Goal: Task Accomplishment & Management: Manage account settings

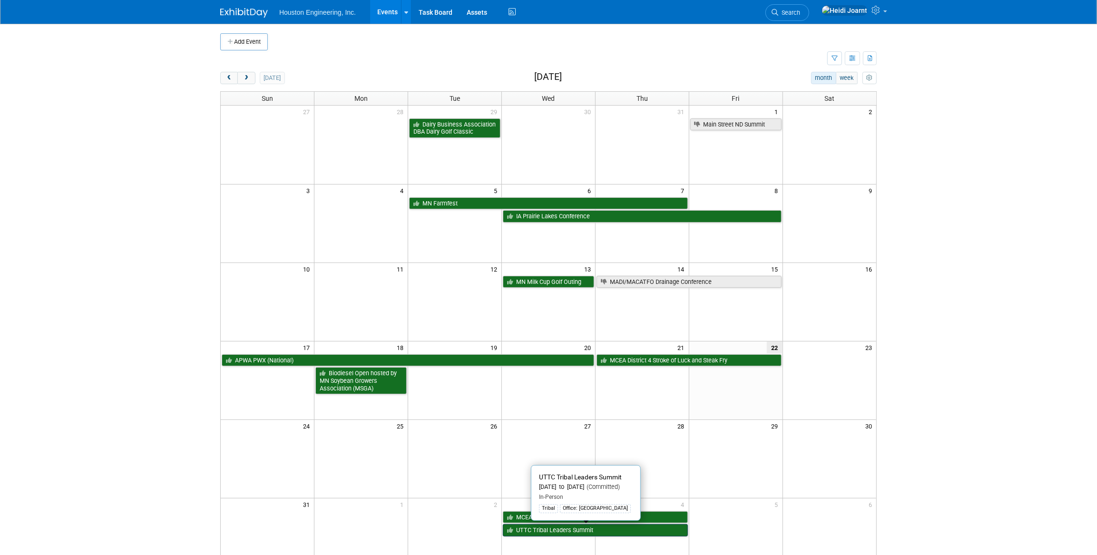
click at [538, 530] on link "UTTC Tribal Leaders Summit" at bounding box center [595, 530] width 185 height 12
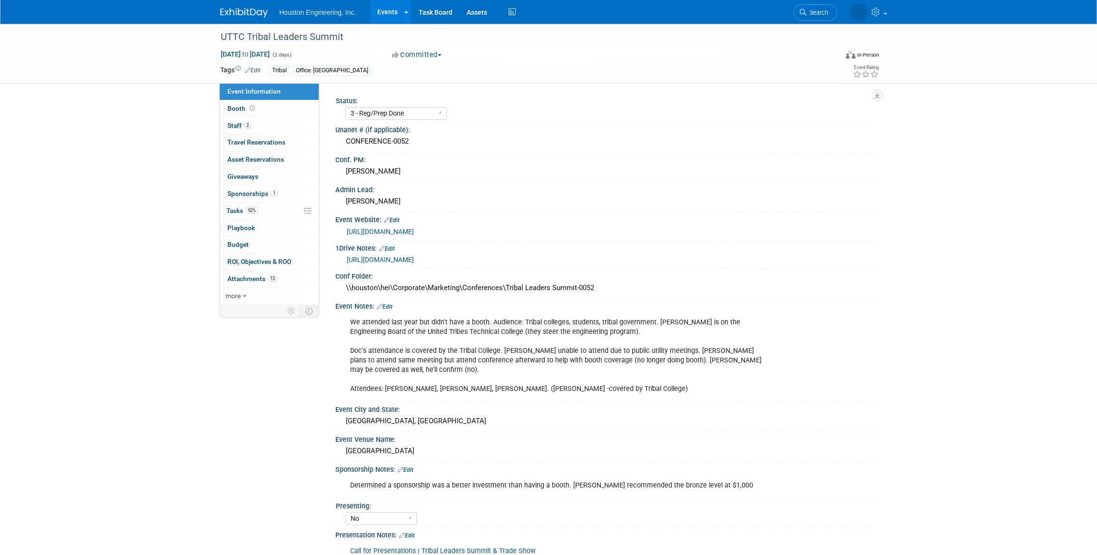
select select "3 - Reg/Prep Done"
select select "No"
select select "Multi-sector/Any/All"
click at [266, 127] on link "2 Staff 2" at bounding box center [269, 126] width 99 height 17
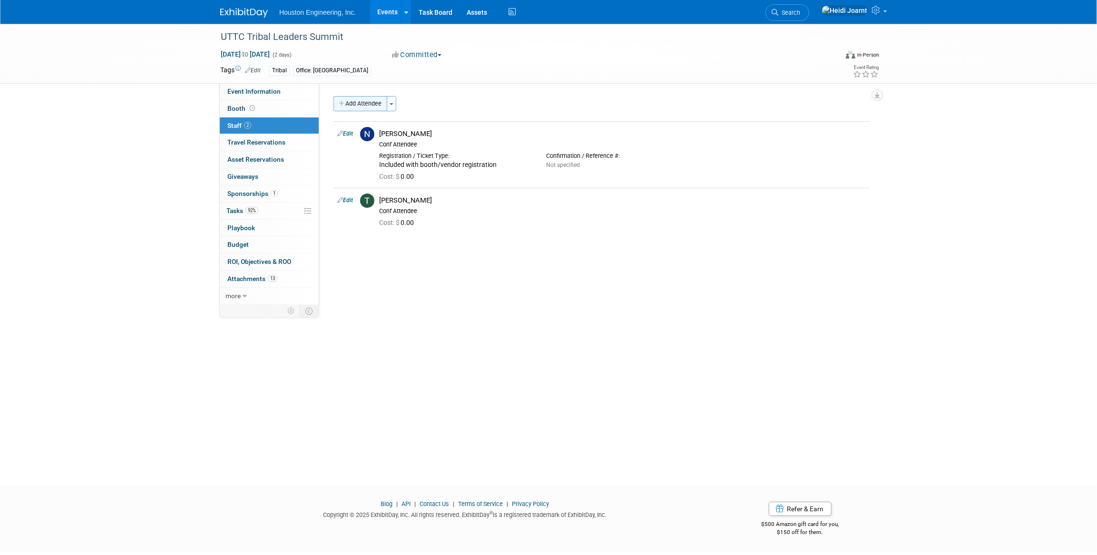
click at [358, 103] on button "Add Attendee" at bounding box center [361, 103] width 54 height 15
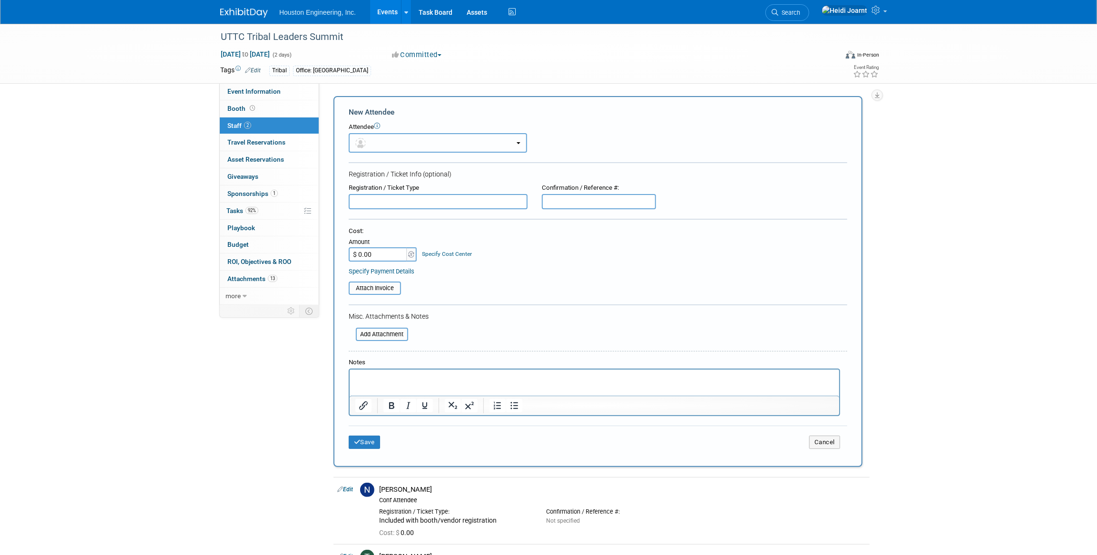
click at [386, 143] on button "button" at bounding box center [438, 143] width 178 height 20
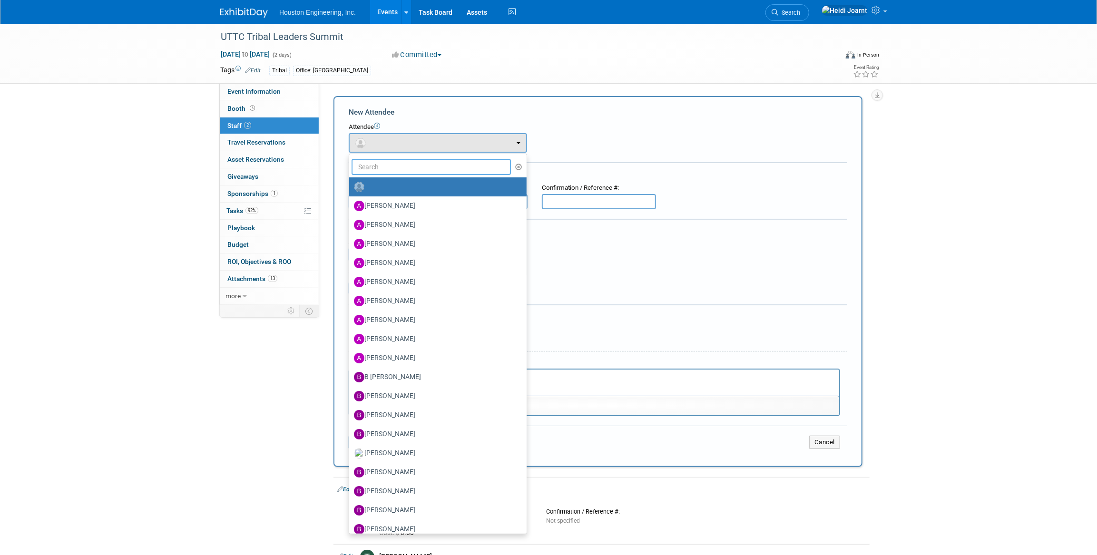
click at [393, 167] on input "text" at bounding box center [431, 167] width 159 height 16
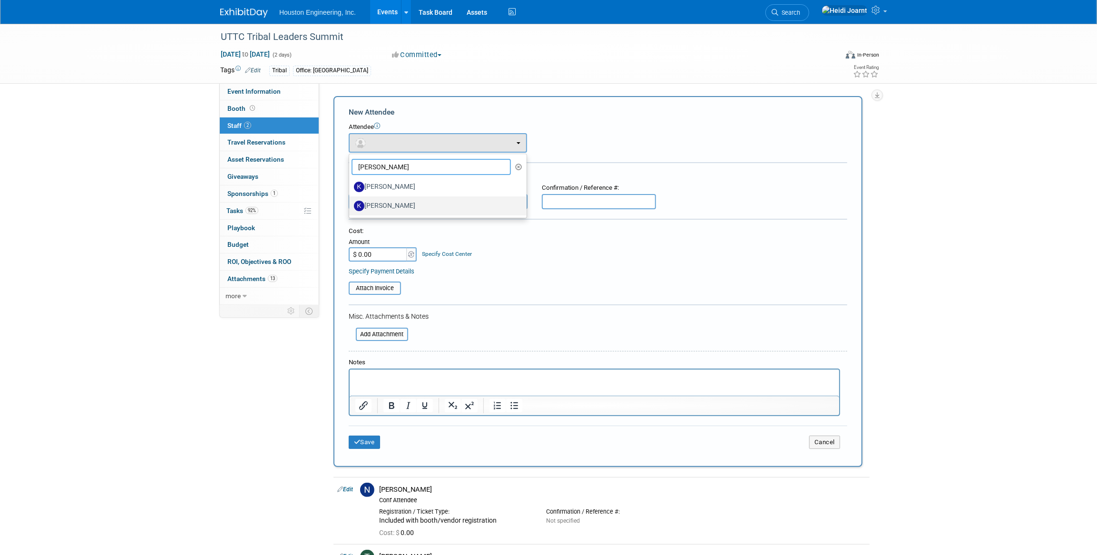
type input "kevin"
click at [395, 201] on label "Kevin Martin" at bounding box center [435, 205] width 163 height 15
click at [351, 202] on input "Kevin Martin" at bounding box center [347, 205] width 6 height 6
select select "82464204-478a-4aca-881d-7a067205f363"
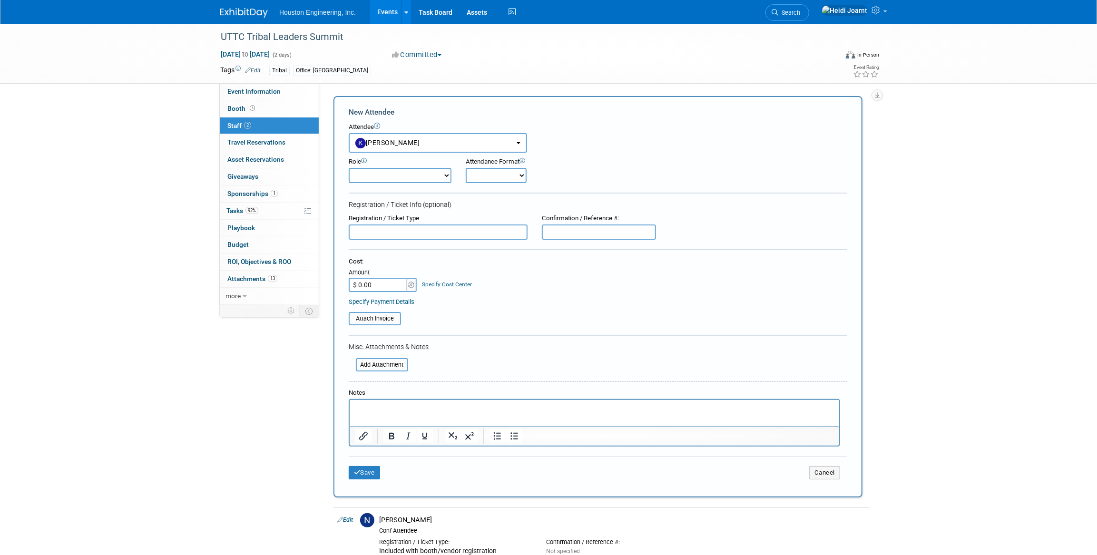
click at [383, 180] on select "Conf Attendee Conf PM Demonstrator Host Planner Presenter Sales Representative" at bounding box center [400, 175] width 103 height 15
select select "100"
click at [349, 168] on select "Conf Attendee Conf PM Demonstrator Host Planner Presenter Sales Representative" at bounding box center [400, 175] width 103 height 15
click at [367, 473] on button "Save" at bounding box center [364, 472] width 31 height 13
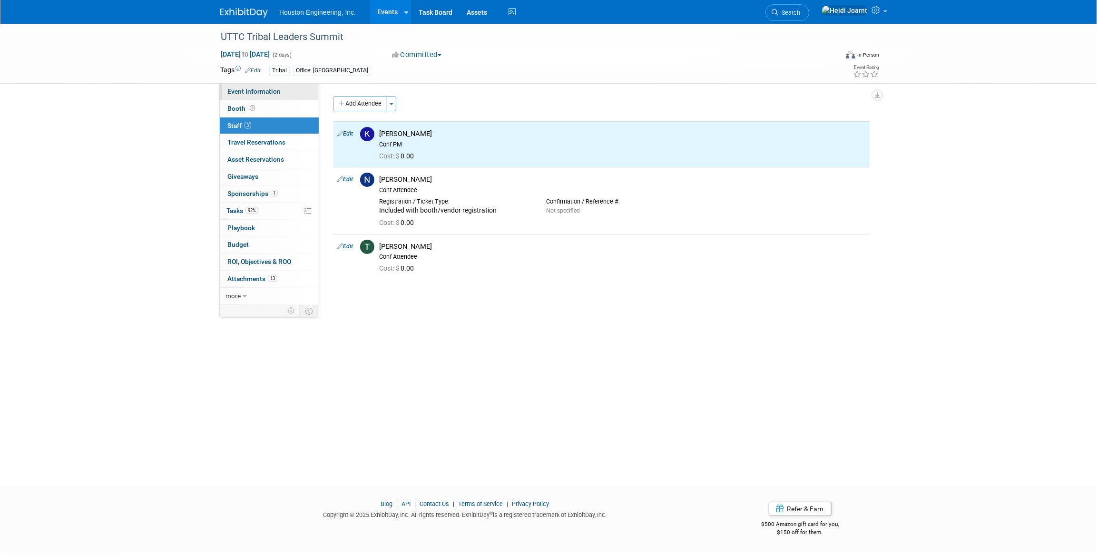
click at [266, 89] on span "Event Information" at bounding box center [253, 92] width 53 height 8
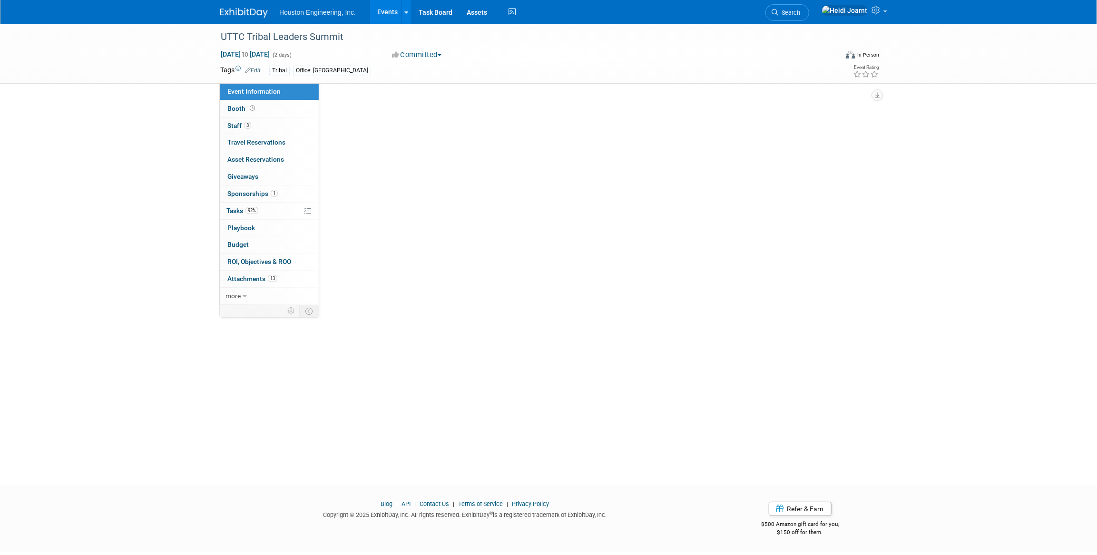
select select "3 - Reg/Prep Done"
select select "No"
select select "Multi-sector/Any/All"
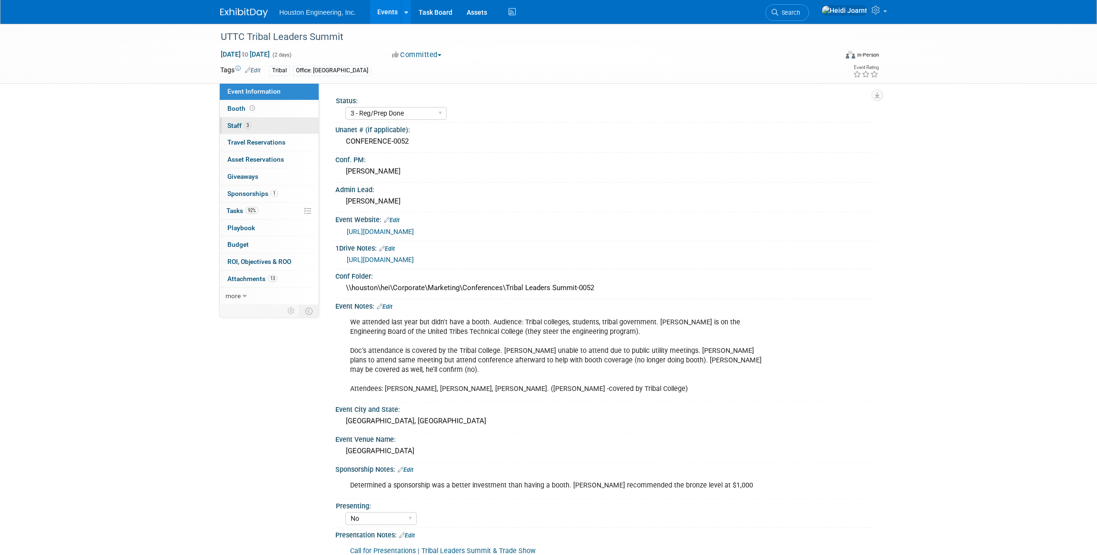
click at [261, 126] on link "3 Staff 3" at bounding box center [269, 126] width 99 height 17
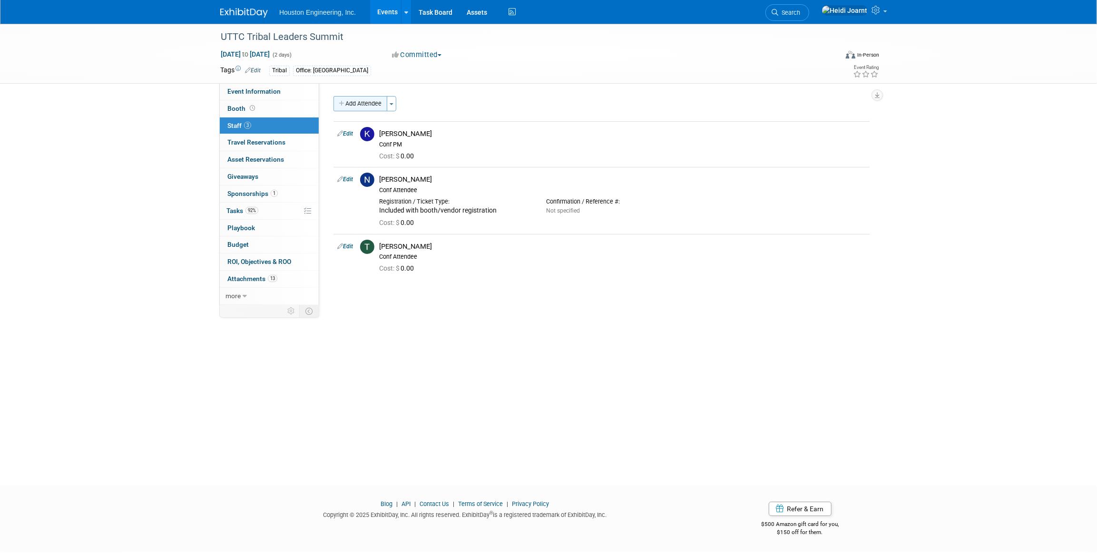
click at [362, 104] on button "Add Attendee" at bounding box center [361, 103] width 54 height 15
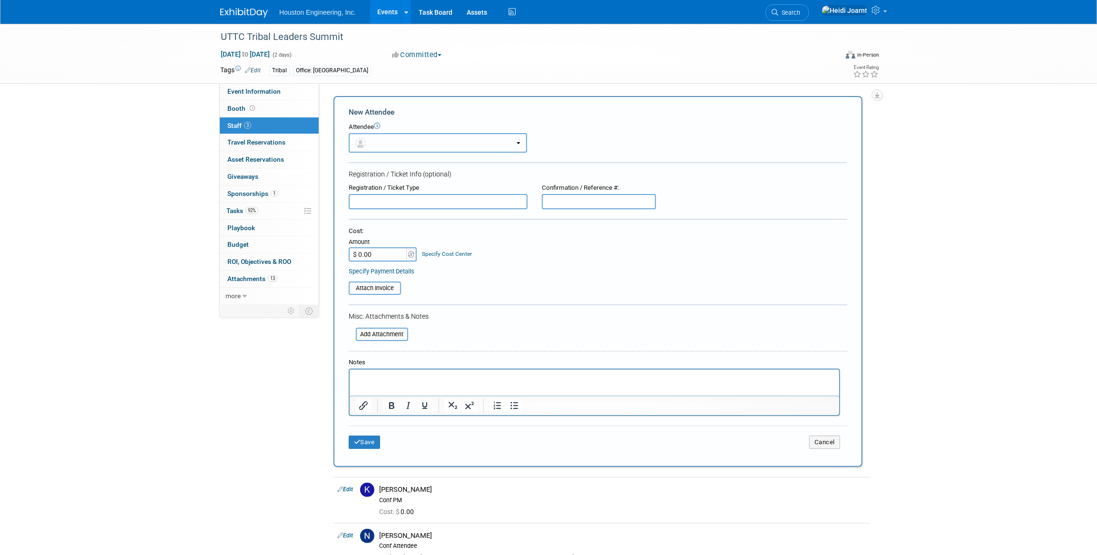
click at [384, 138] on button "button" at bounding box center [438, 143] width 178 height 20
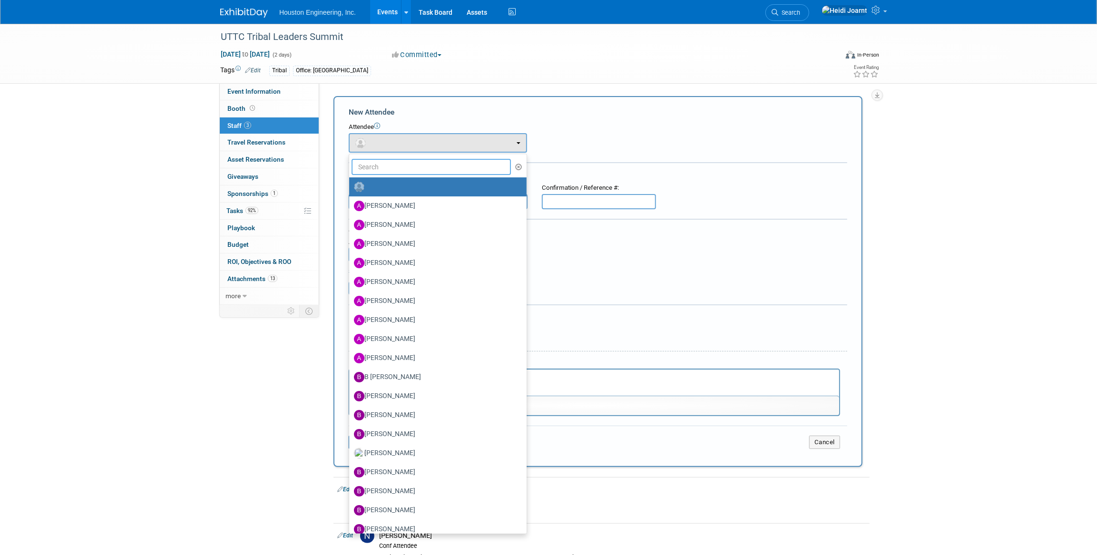
click at [395, 166] on input "text" at bounding box center [431, 167] width 159 height 16
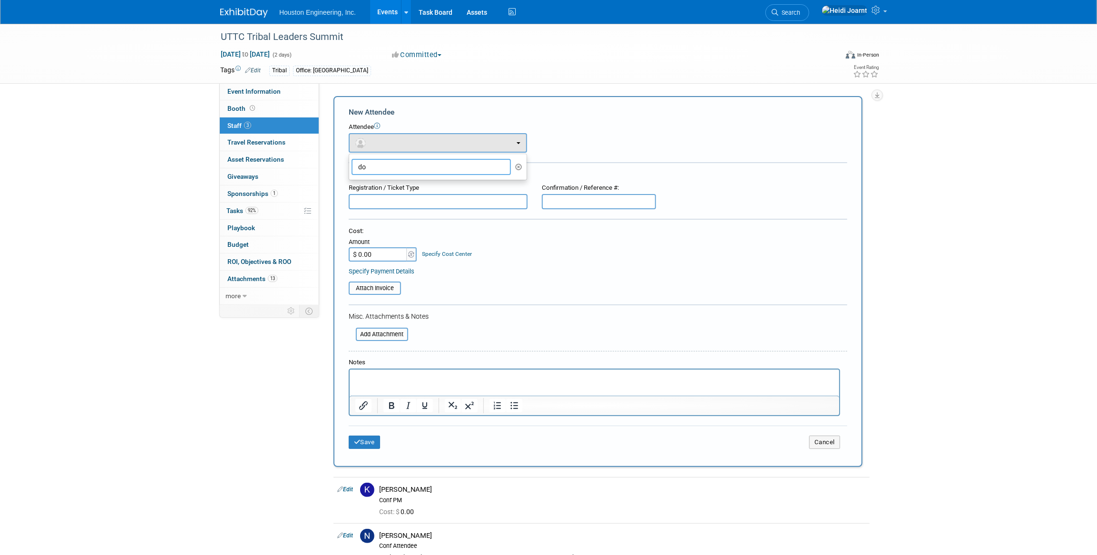
type input "d"
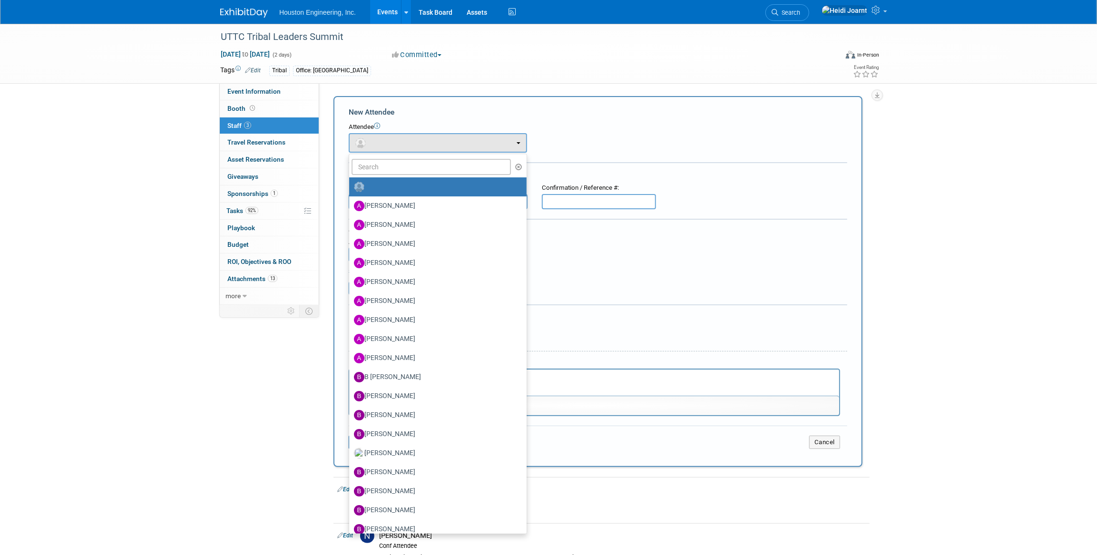
click at [621, 136] on div "Attendee <img src="https://www.exhibitday.com/Images/Unassigned-User-Icon.png" …" at bounding box center [598, 138] width 499 height 30
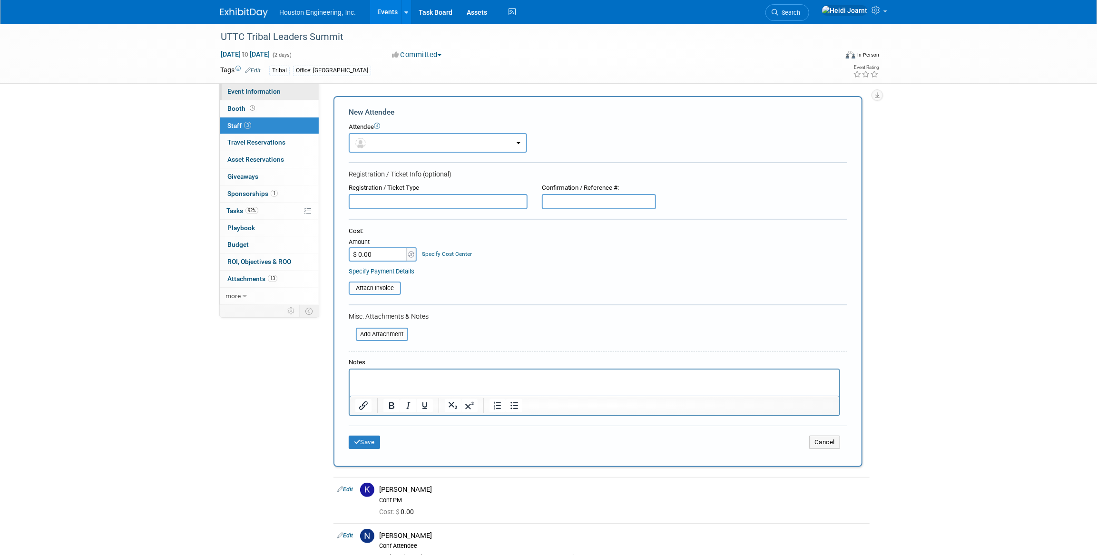
click at [262, 94] on span "Event Information" at bounding box center [253, 92] width 53 height 8
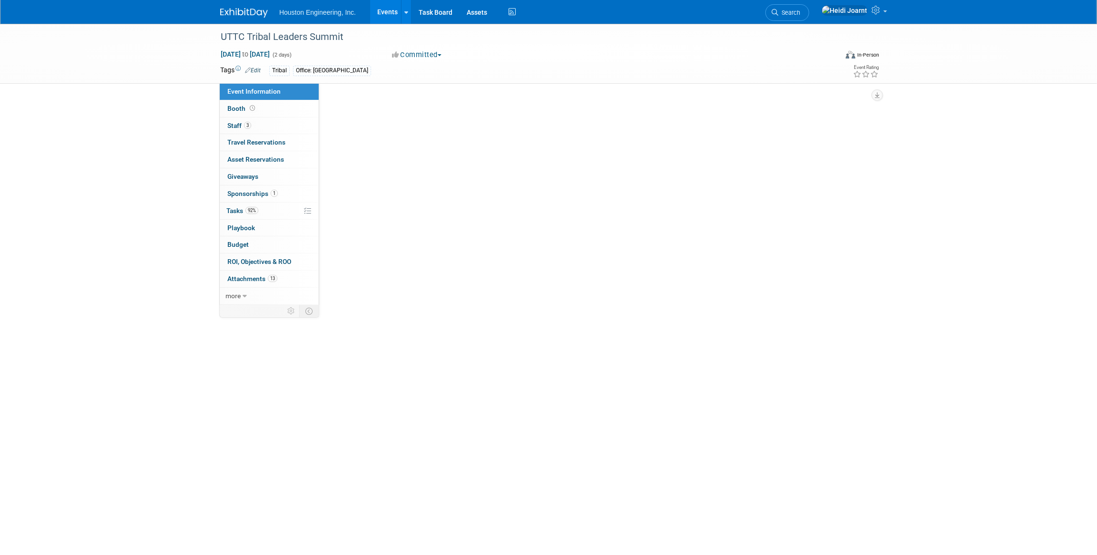
select select "3 - Reg/Prep Done"
select select "No"
select select "Multi-sector/Any/All"
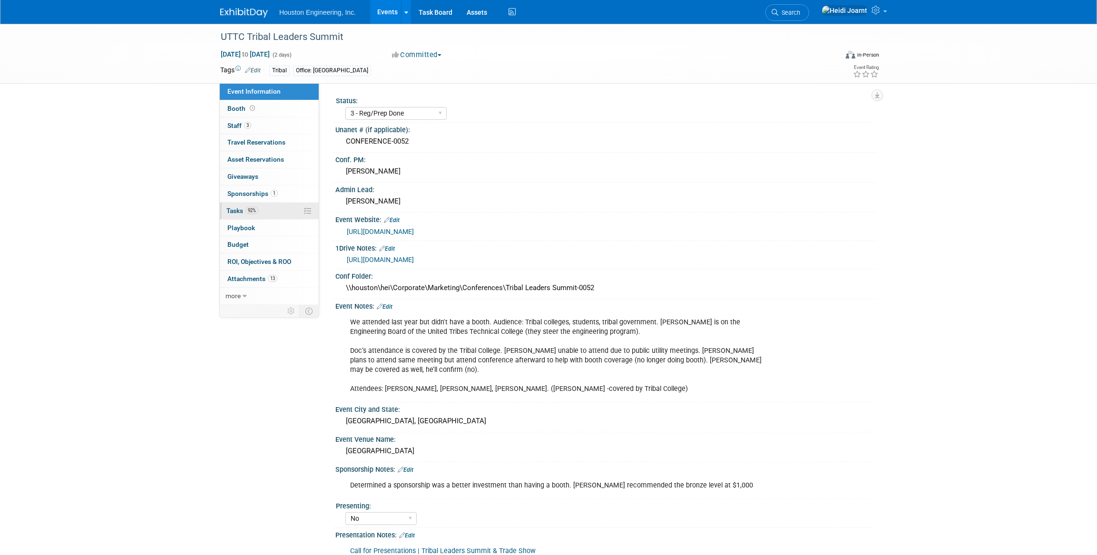
click at [284, 214] on link "92% Tasks 92%" at bounding box center [269, 211] width 99 height 17
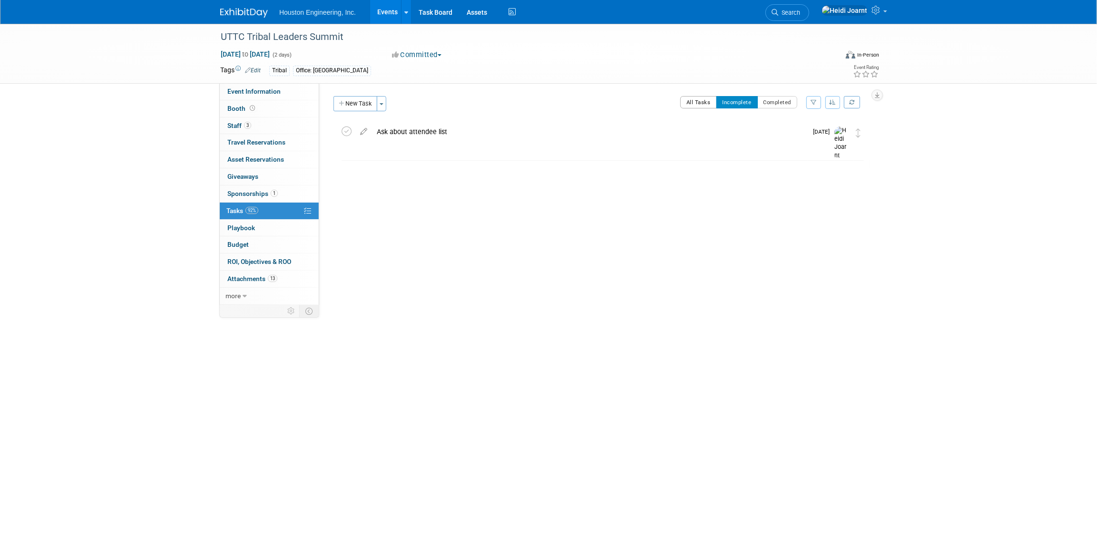
click at [695, 99] on button "All Tasks" at bounding box center [698, 102] width 37 height 12
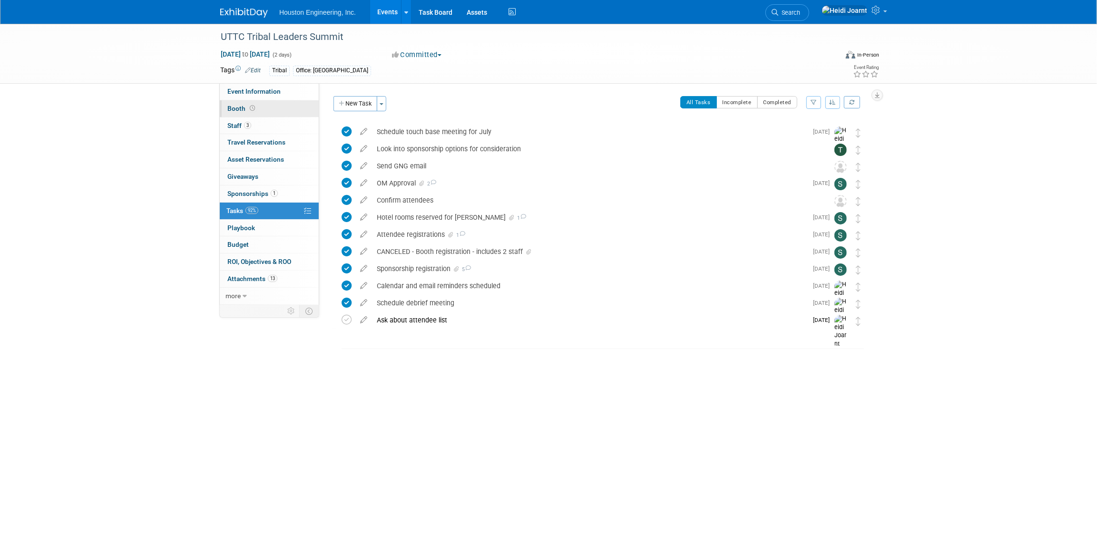
click at [275, 106] on link "Booth" at bounding box center [269, 108] width 99 height 17
select select "No"
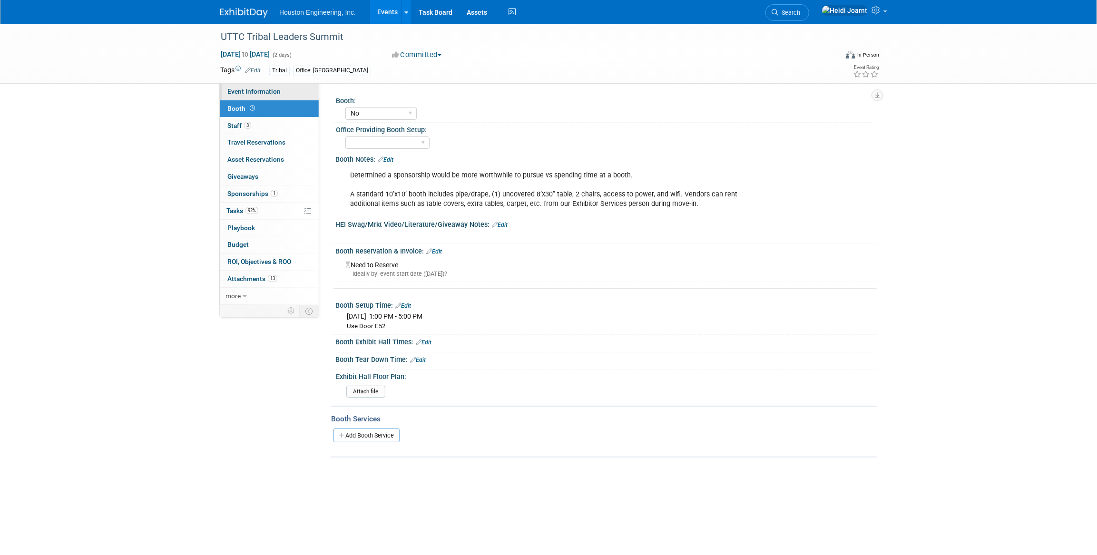
click at [276, 85] on link "Event Information" at bounding box center [269, 91] width 99 height 17
select select "3 - Reg/Prep Done"
select select "No"
select select "Multi-sector/Any/All"
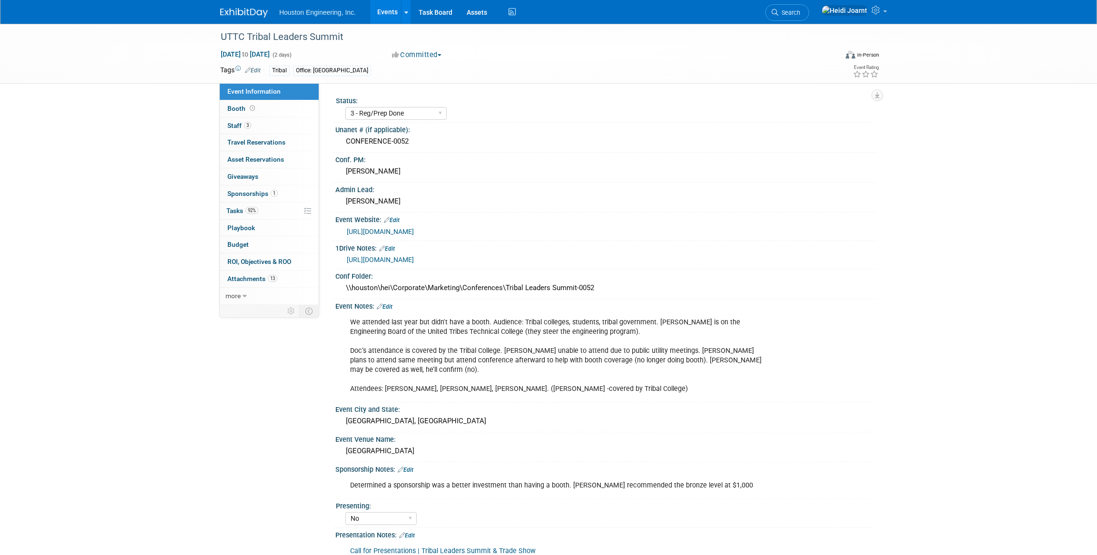
click at [392, 11] on link "Events" at bounding box center [387, 12] width 35 height 24
